Goal: Information Seeking & Learning: Learn about a topic

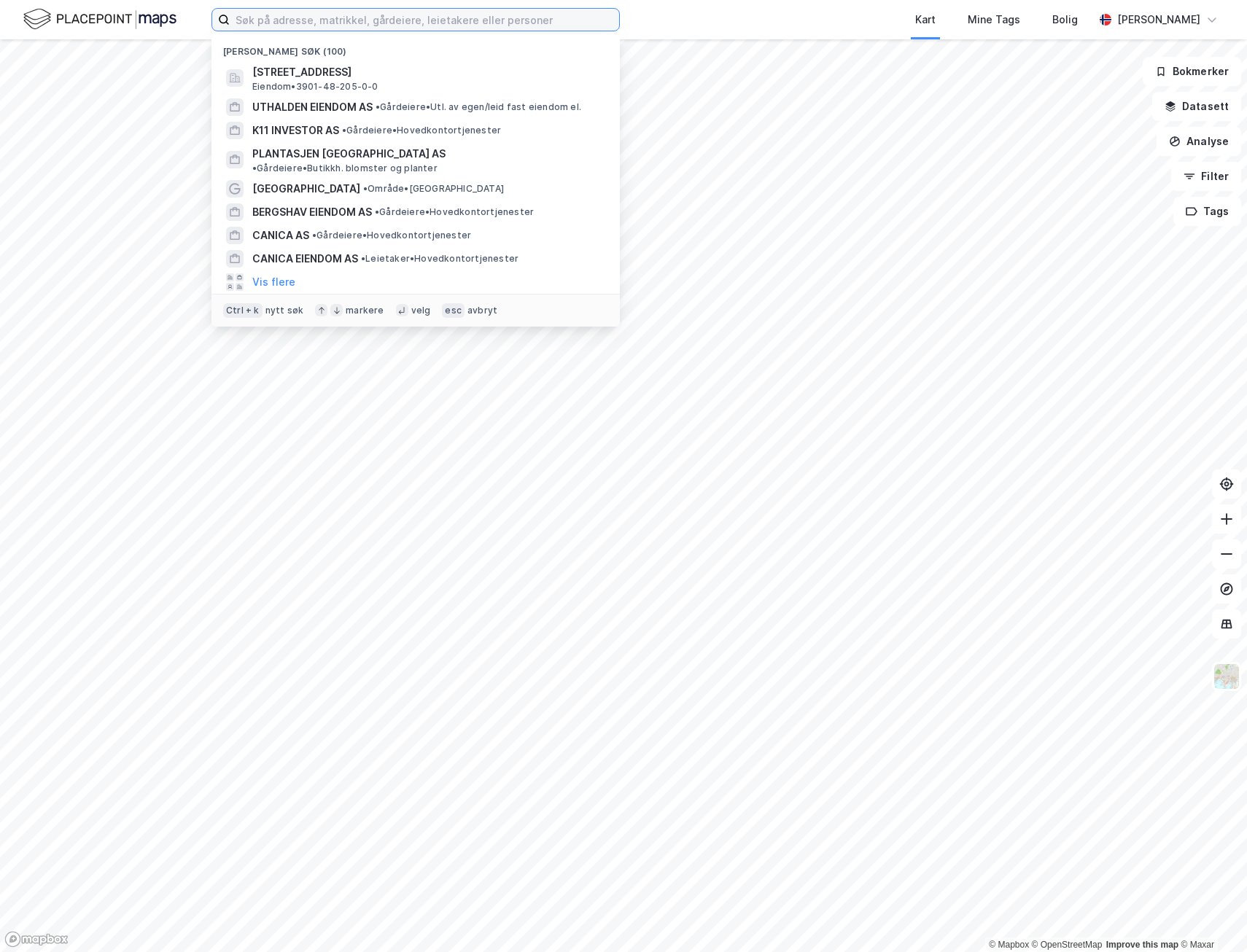
click at [270, 22] on input at bounding box center [424, 19] width 389 height 22
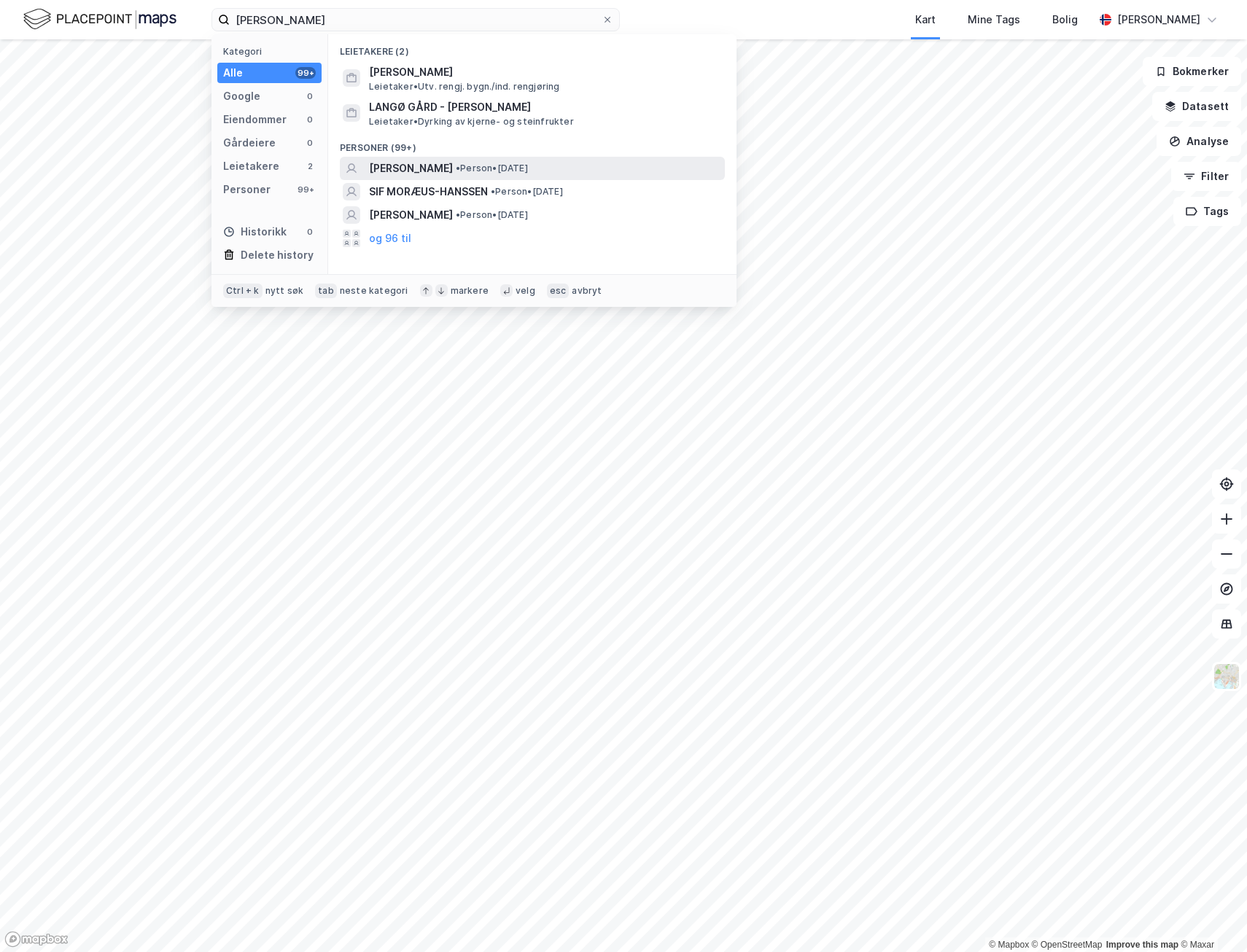
click at [450, 158] on div "[PERSON_NAME] • Person • [DATE]" at bounding box center [532, 169] width 385 height 24
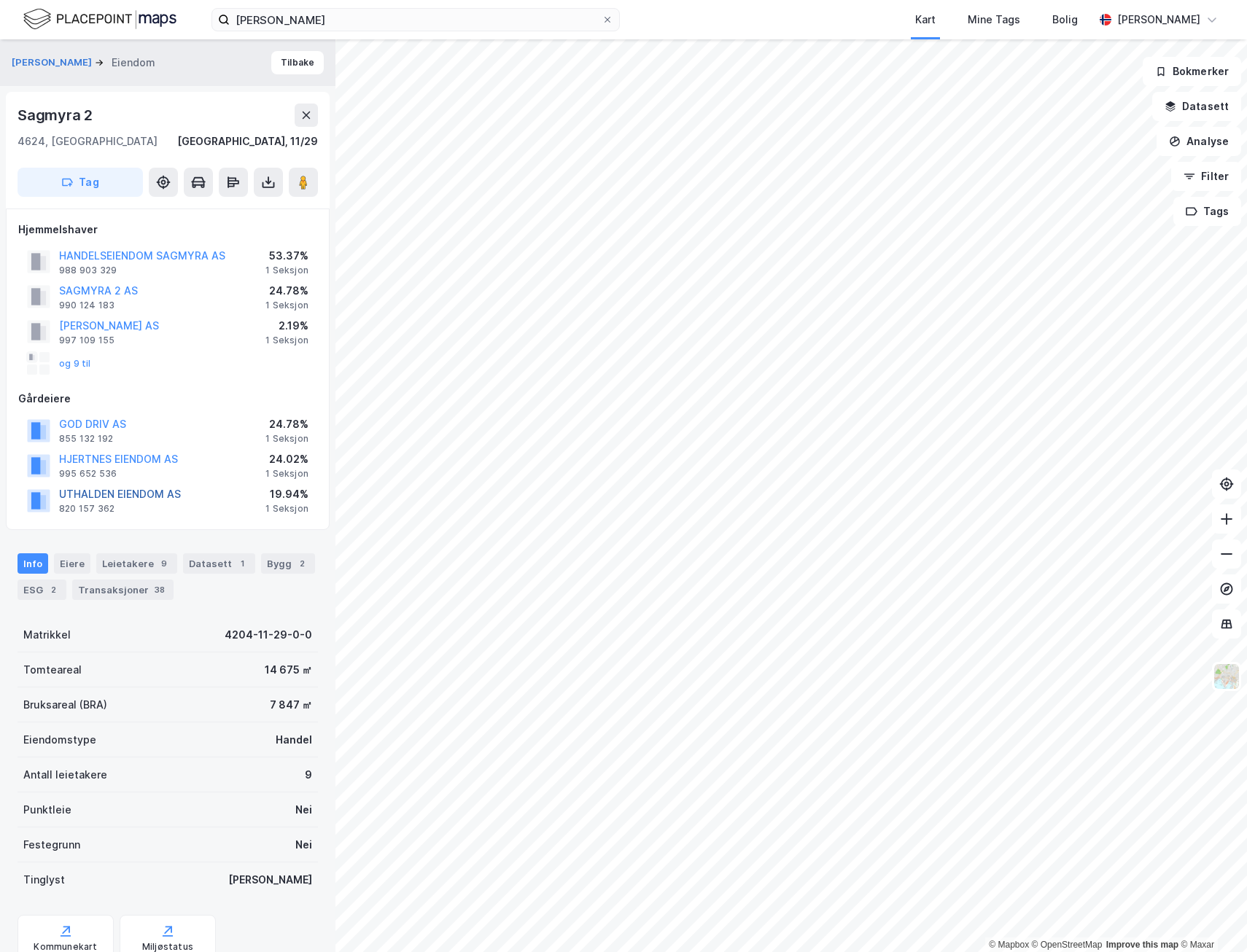
click at [0, 0] on button "UTHALDEN EIENDOM AS" at bounding box center [0, 0] width 0 height 0
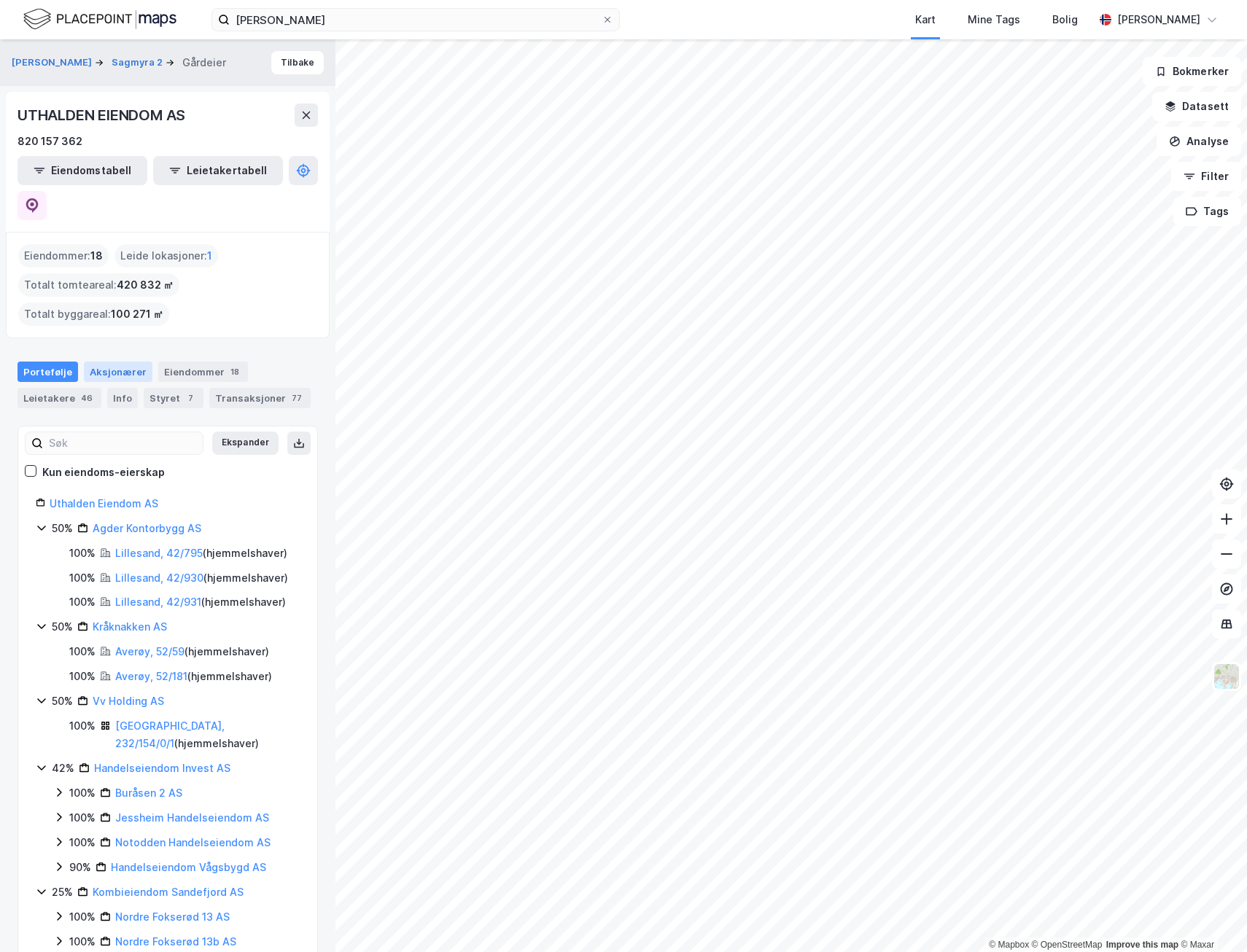
click at [106, 362] on div "Aksjonærer" at bounding box center [117, 372] width 68 height 20
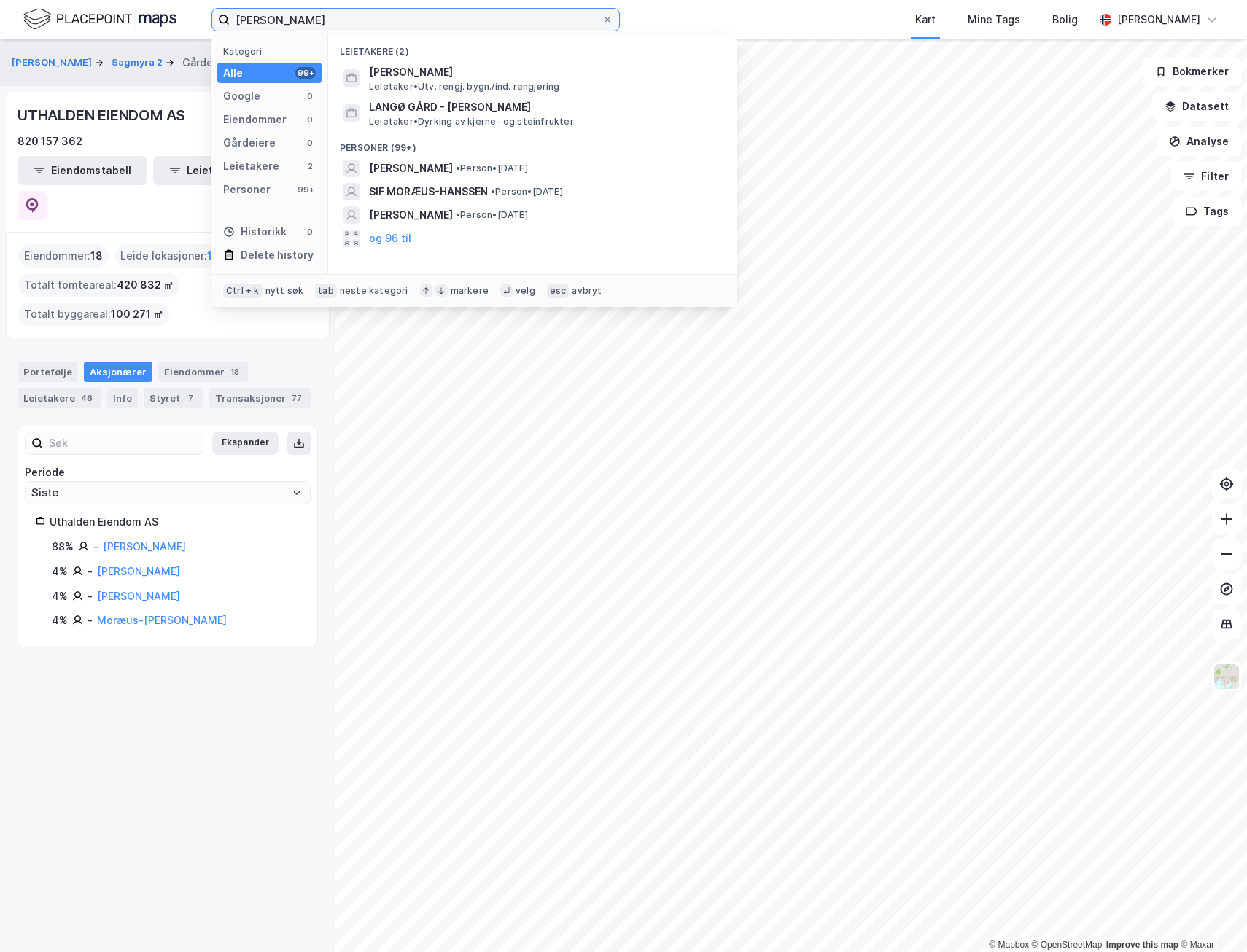
drag, startPoint x: 391, startPoint y: 24, endPoint x: 147, endPoint y: 3, distance: 244.9
click at [147, 3] on div "Moræus-Hansen Kategori Alle 99+ Google 0 Eiendommer 0 Gårdeiere 0 Leietakere 2 …" at bounding box center [624, 19] width 1247 height 40
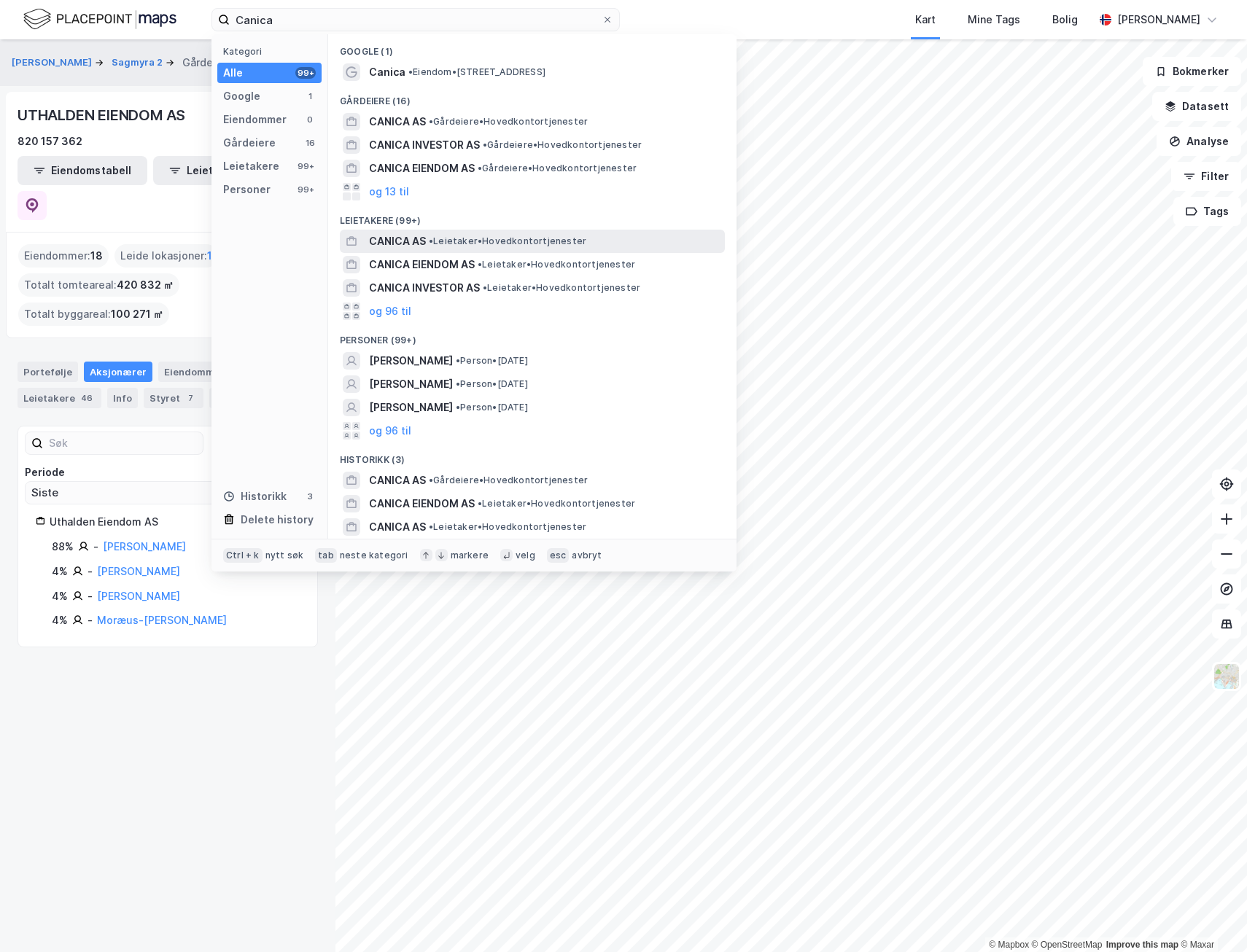
click at [406, 240] on span "CANICA AS" at bounding box center [397, 241] width 57 height 18
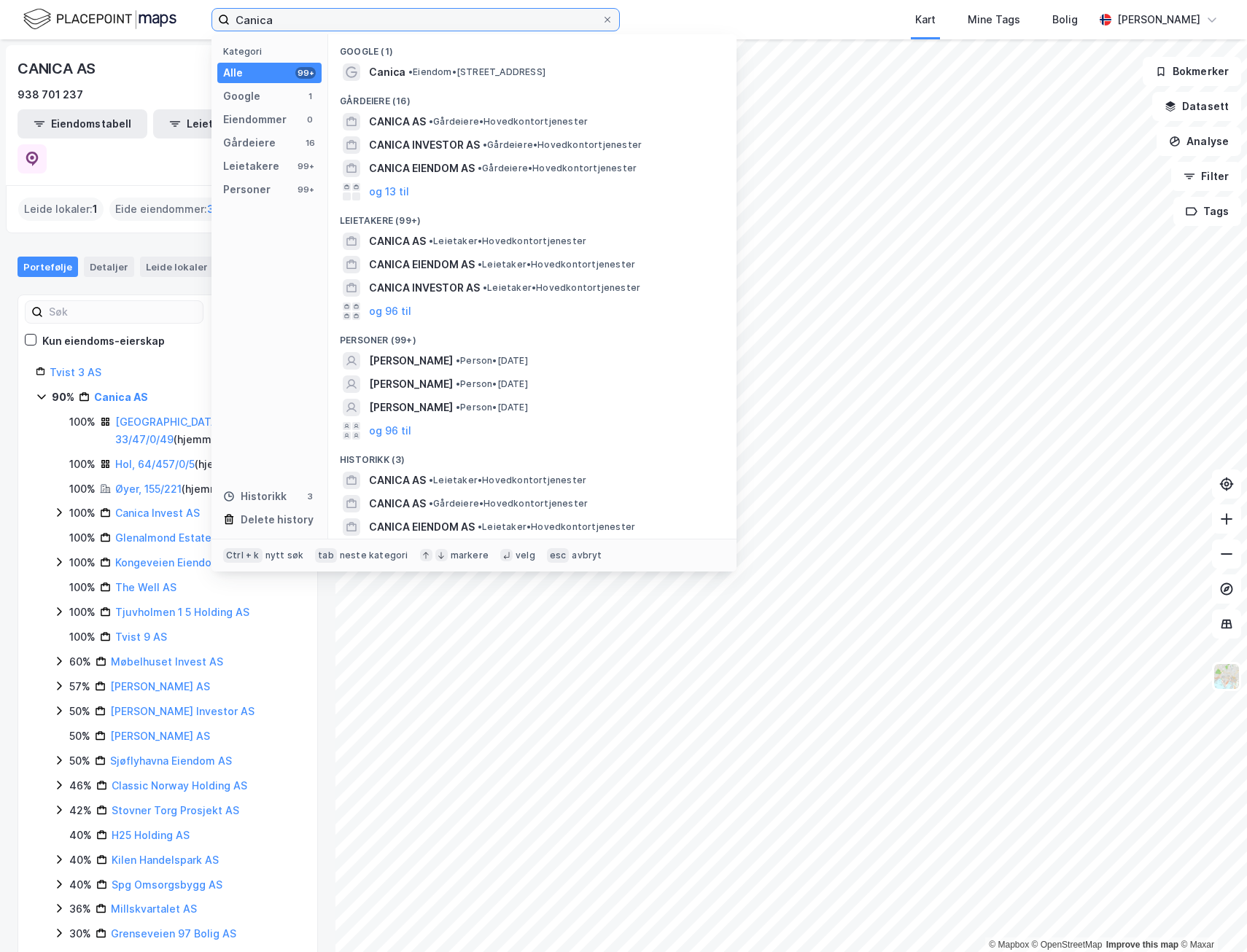
click at [303, 15] on input "Canica" at bounding box center [416, 19] width 372 height 22
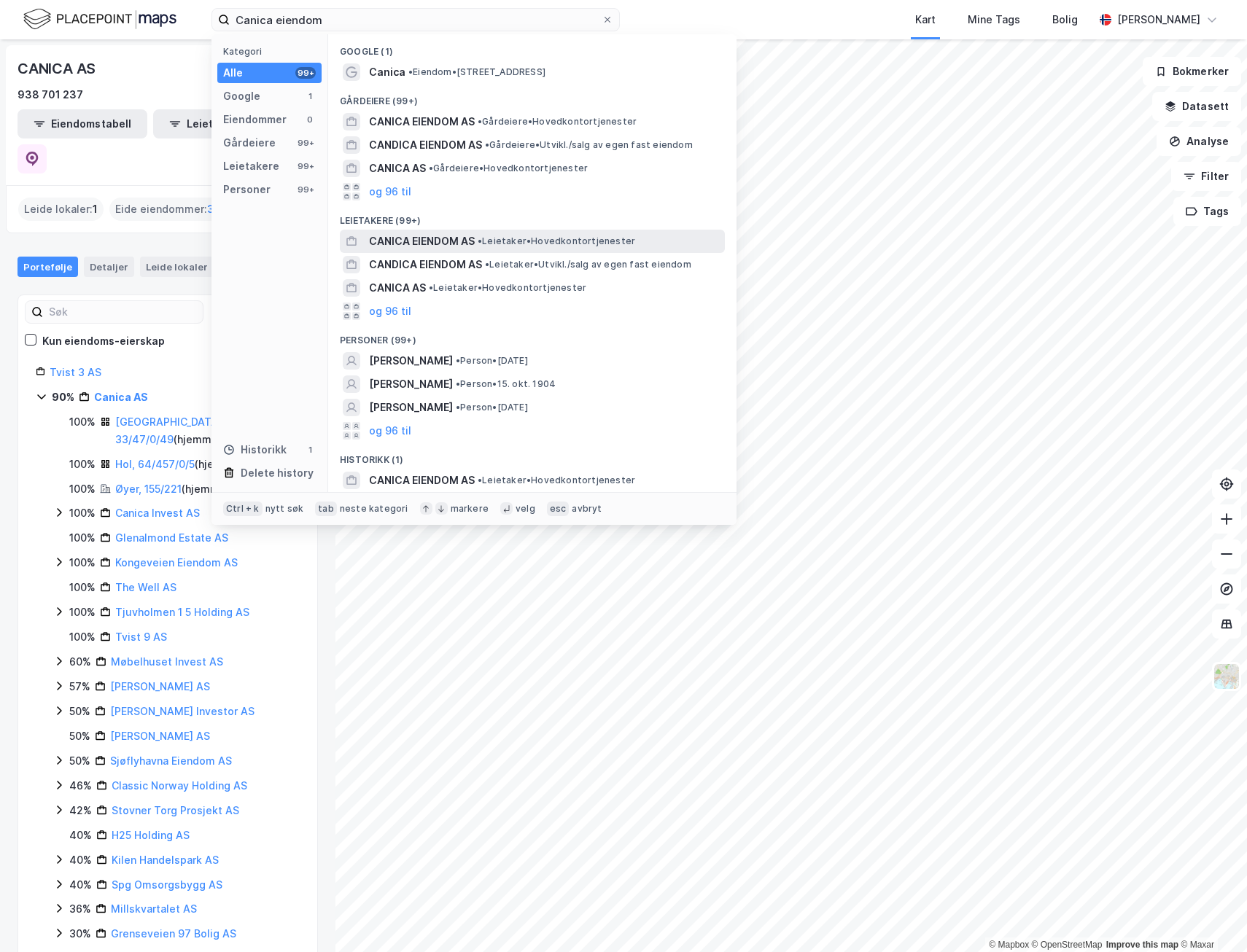
click at [417, 239] on span "CANICA EIENDOM AS" at bounding box center [422, 241] width 106 height 18
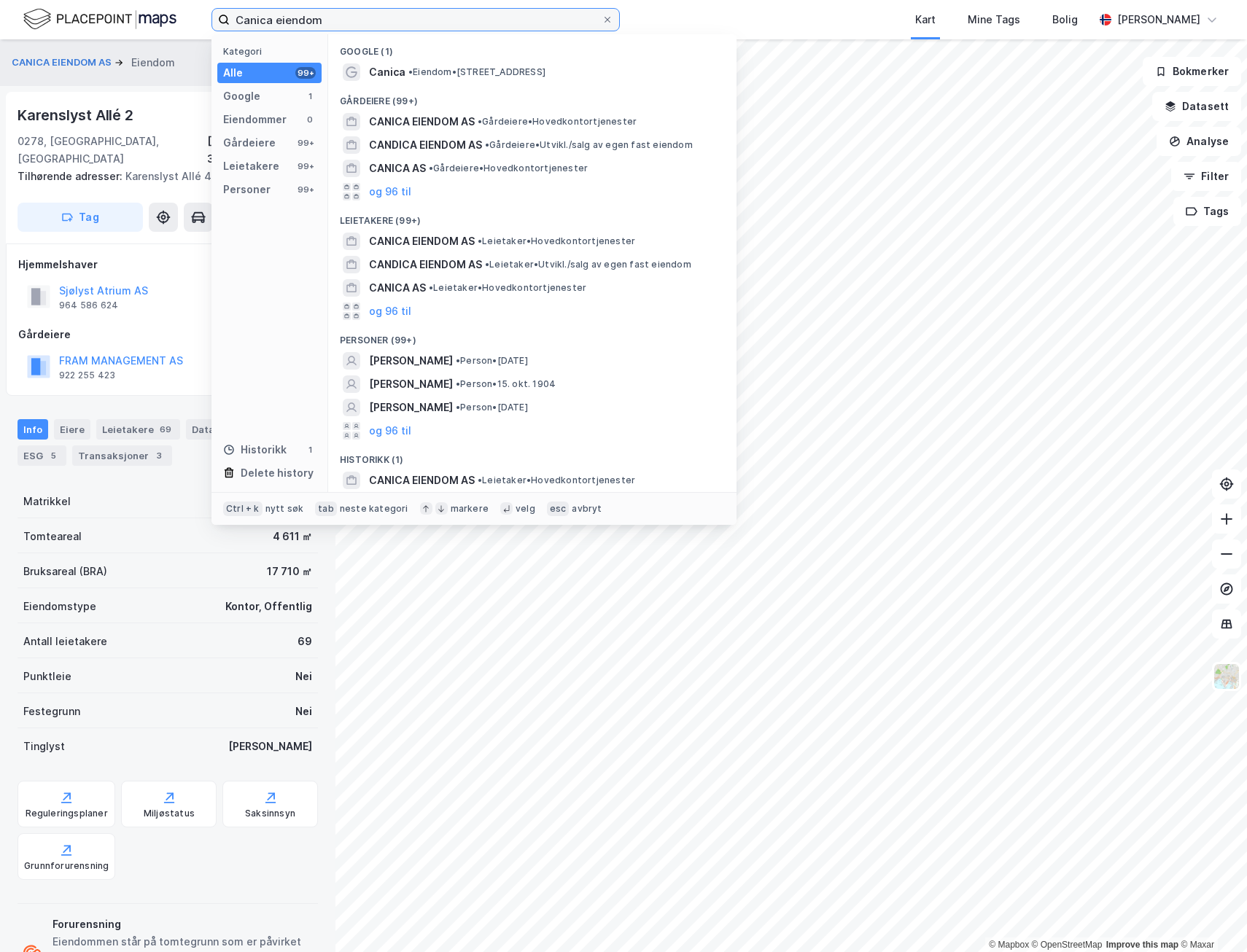
click at [351, 19] on input "Canica eiendom" at bounding box center [416, 19] width 372 height 22
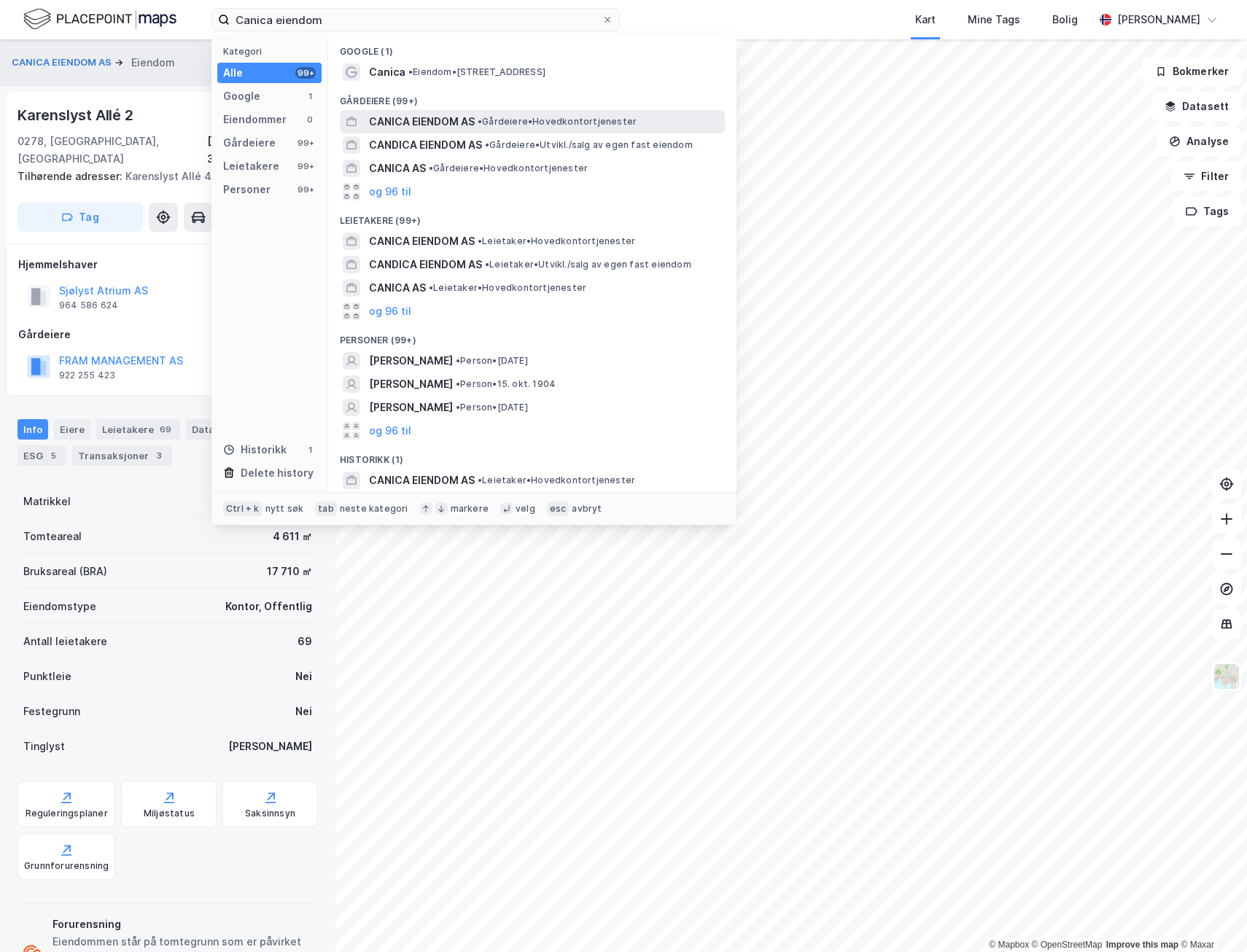
click at [438, 120] on span "CANICA EIENDOM AS" at bounding box center [422, 122] width 106 height 18
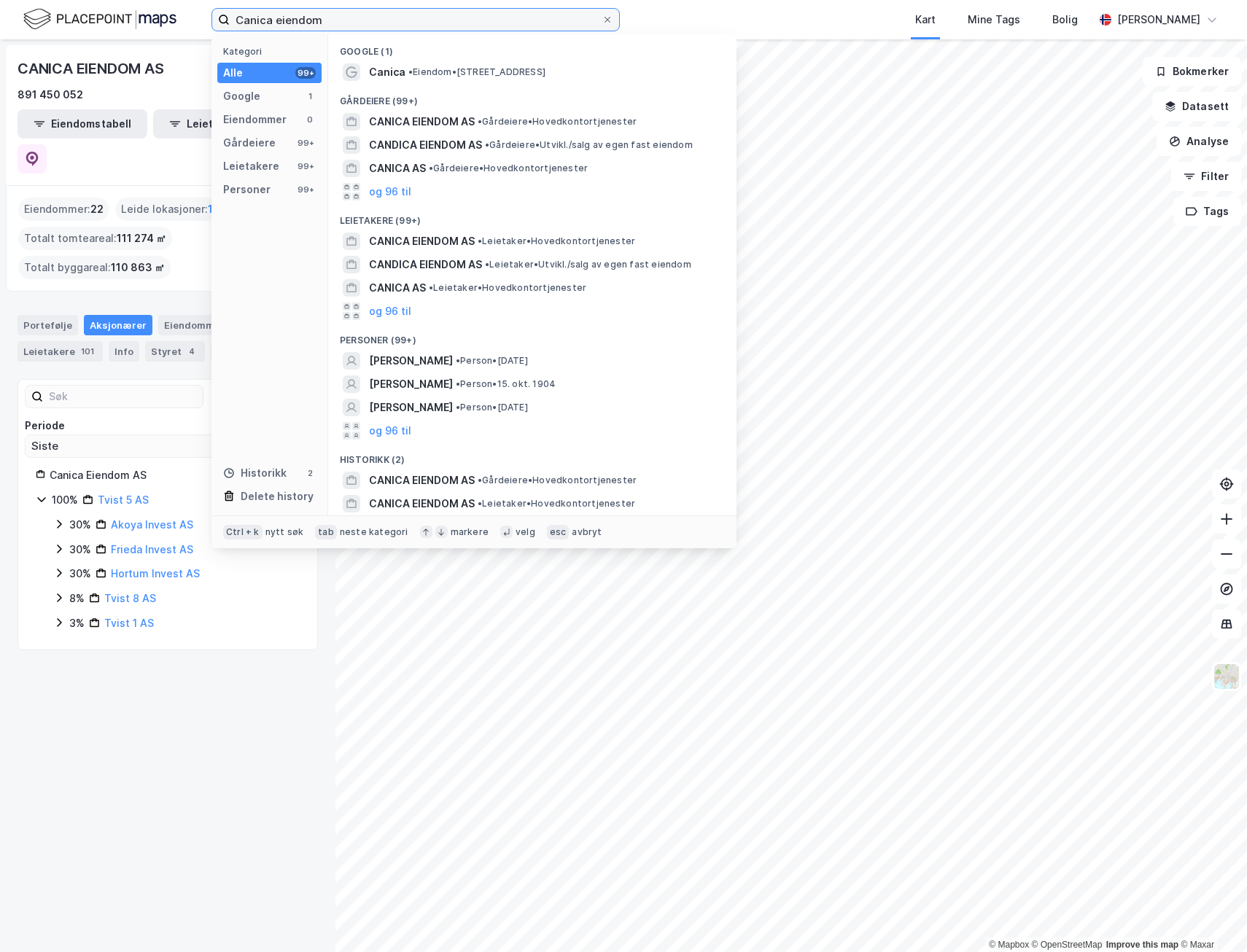
drag, startPoint x: 229, startPoint y: 29, endPoint x: 100, endPoint y: 31, distance: 129.0
click at [100, 31] on div "Canica eiendom Kategori Alle 99+ Google 1 Eiendommer 0 Gårdeiere 99+ Leietakere…" at bounding box center [624, 19] width 1247 height 40
paste input "[PERSON_NAME]"
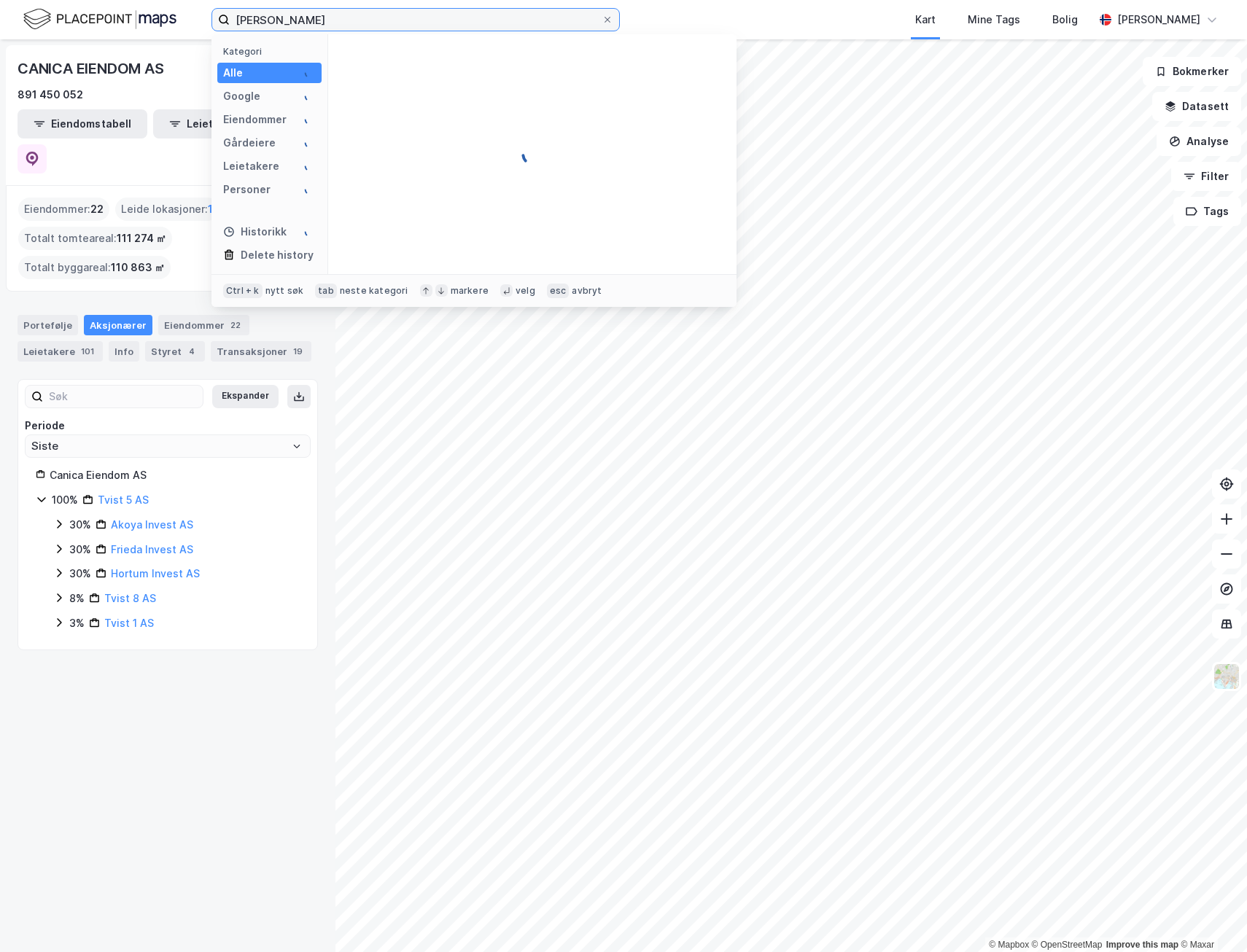
type input "[PERSON_NAME]"
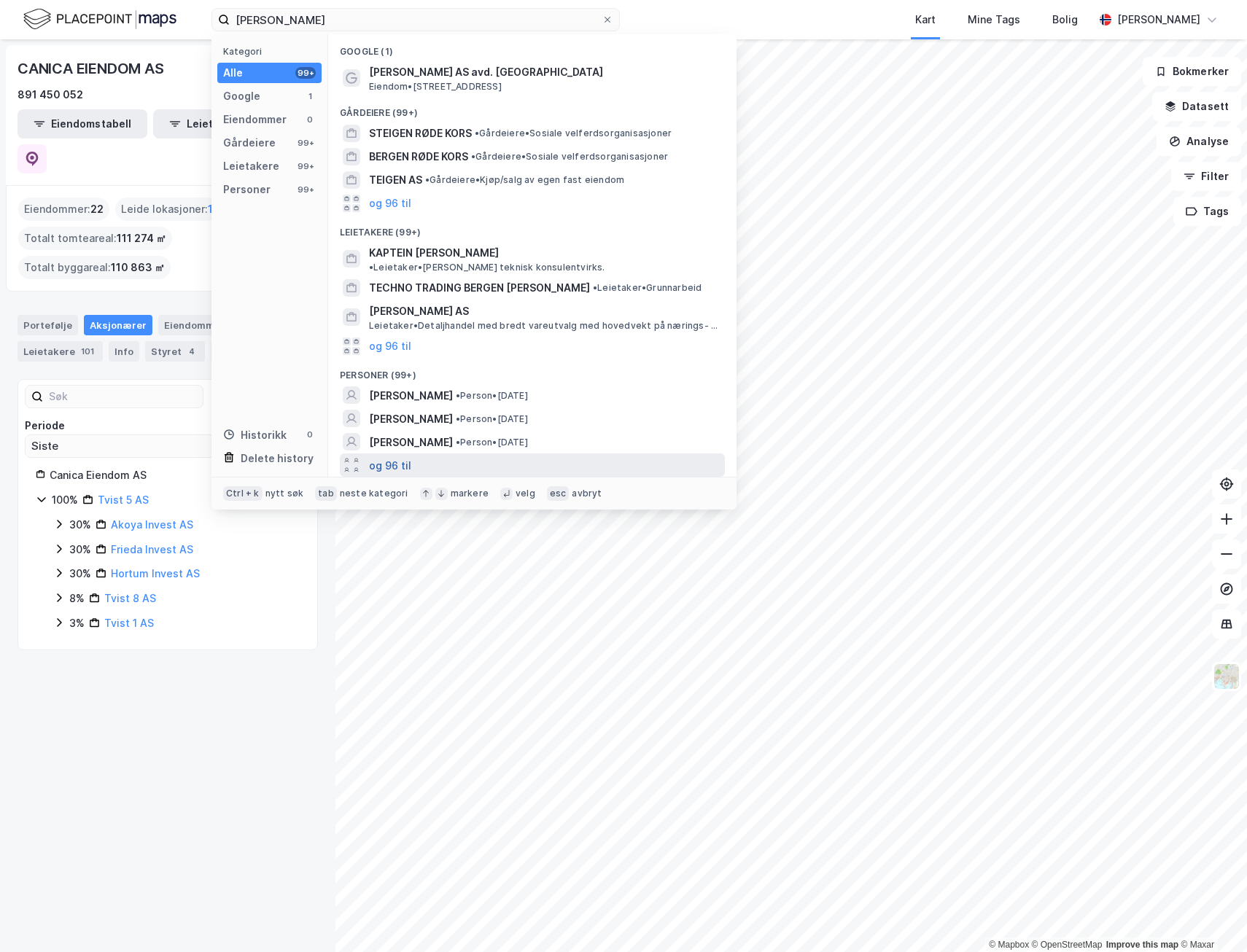
click at [389, 458] on button "og 96 til" at bounding box center [390, 465] width 42 height 18
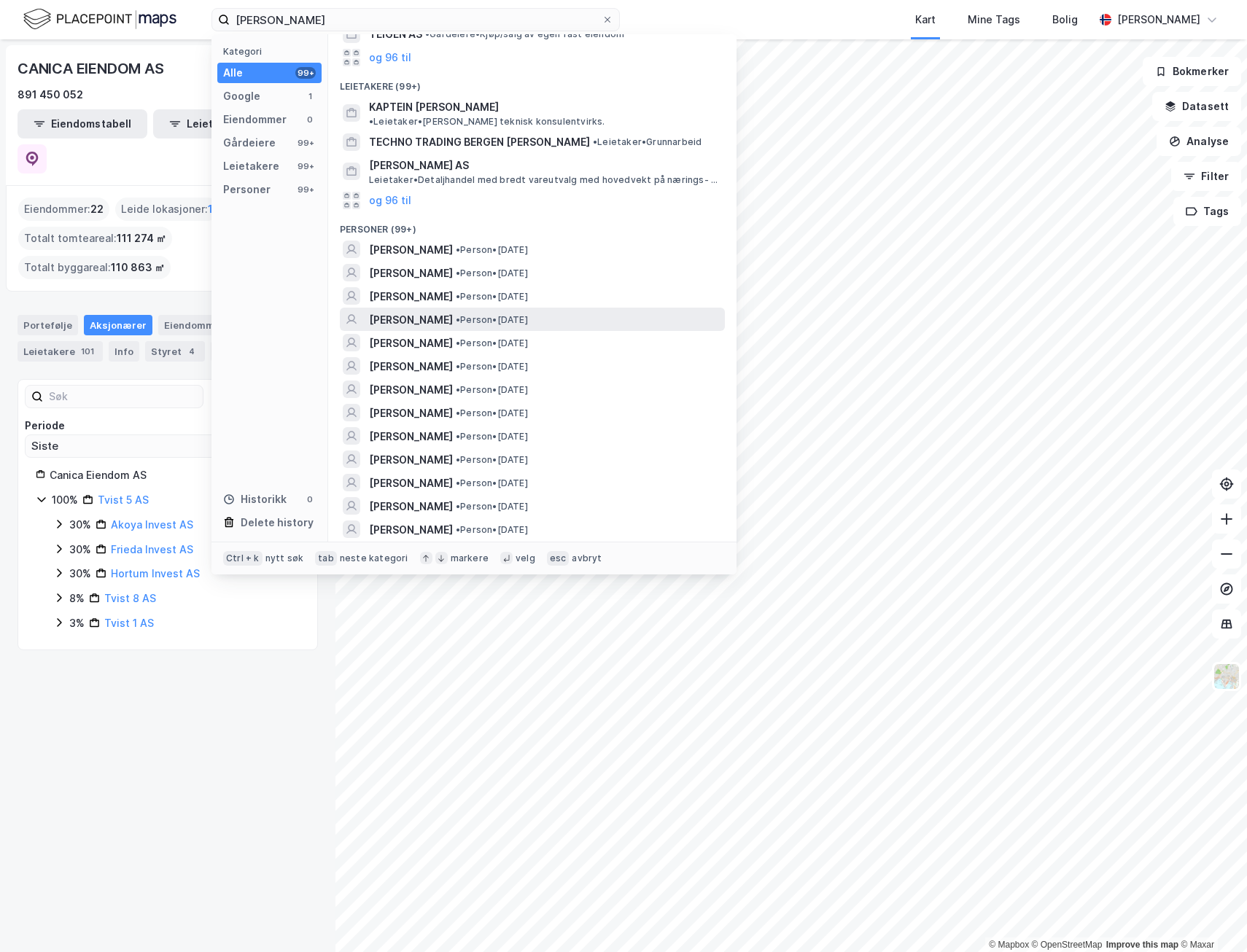
scroll to position [73, 0]
